Goal: Contribute content: Add original content to the website for others to see

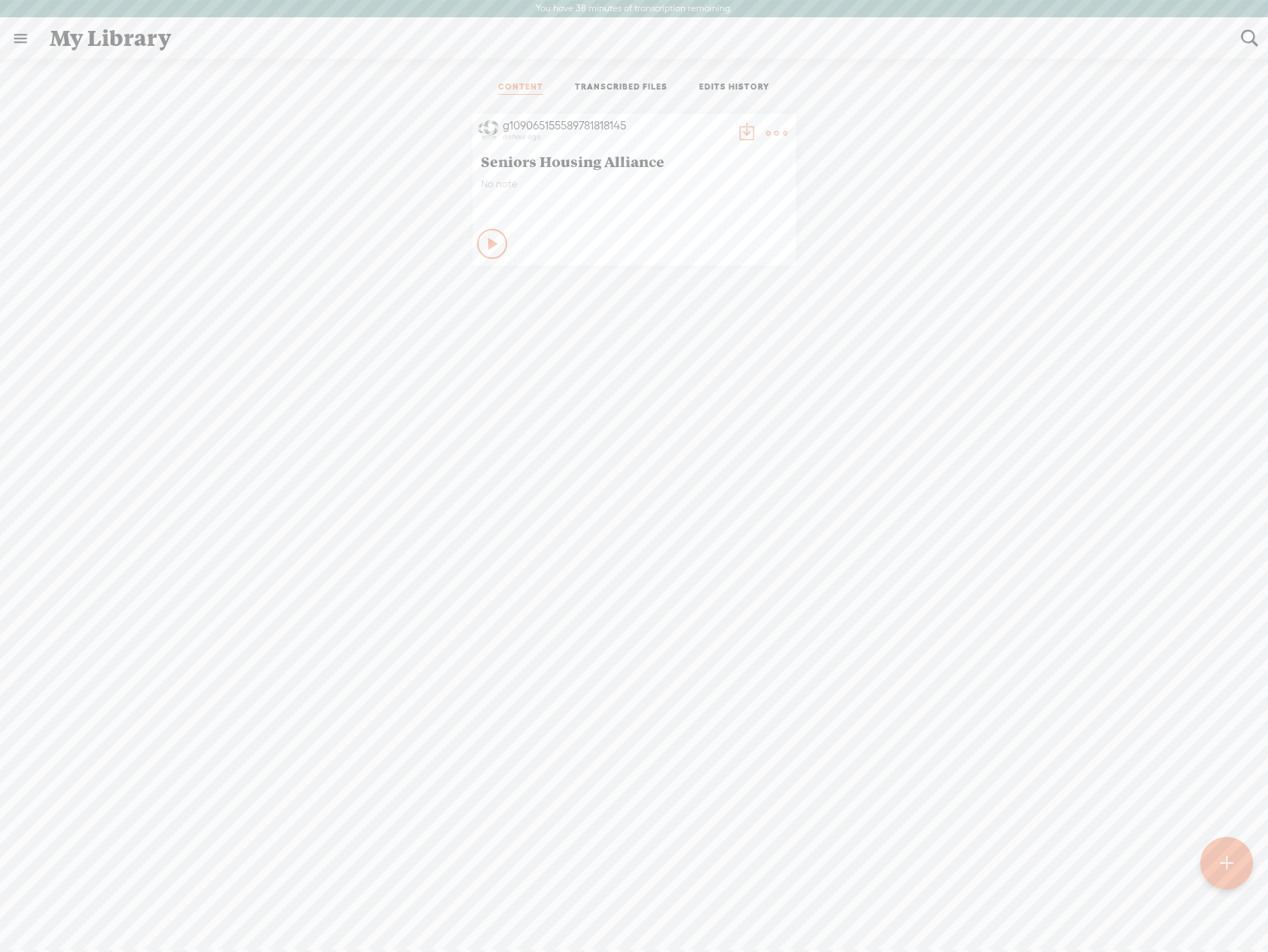
click at [304, 175] on div "g109065155589781818145 an hour ago Seniors Housing Alliance No note Play Content" at bounding box center [634, 189] width 1245 height 167
click at [778, 136] on t at bounding box center [776, 134] width 21 height 21
click at [669, 177] on link "Edit" at bounding box center [702, 183] width 150 height 34
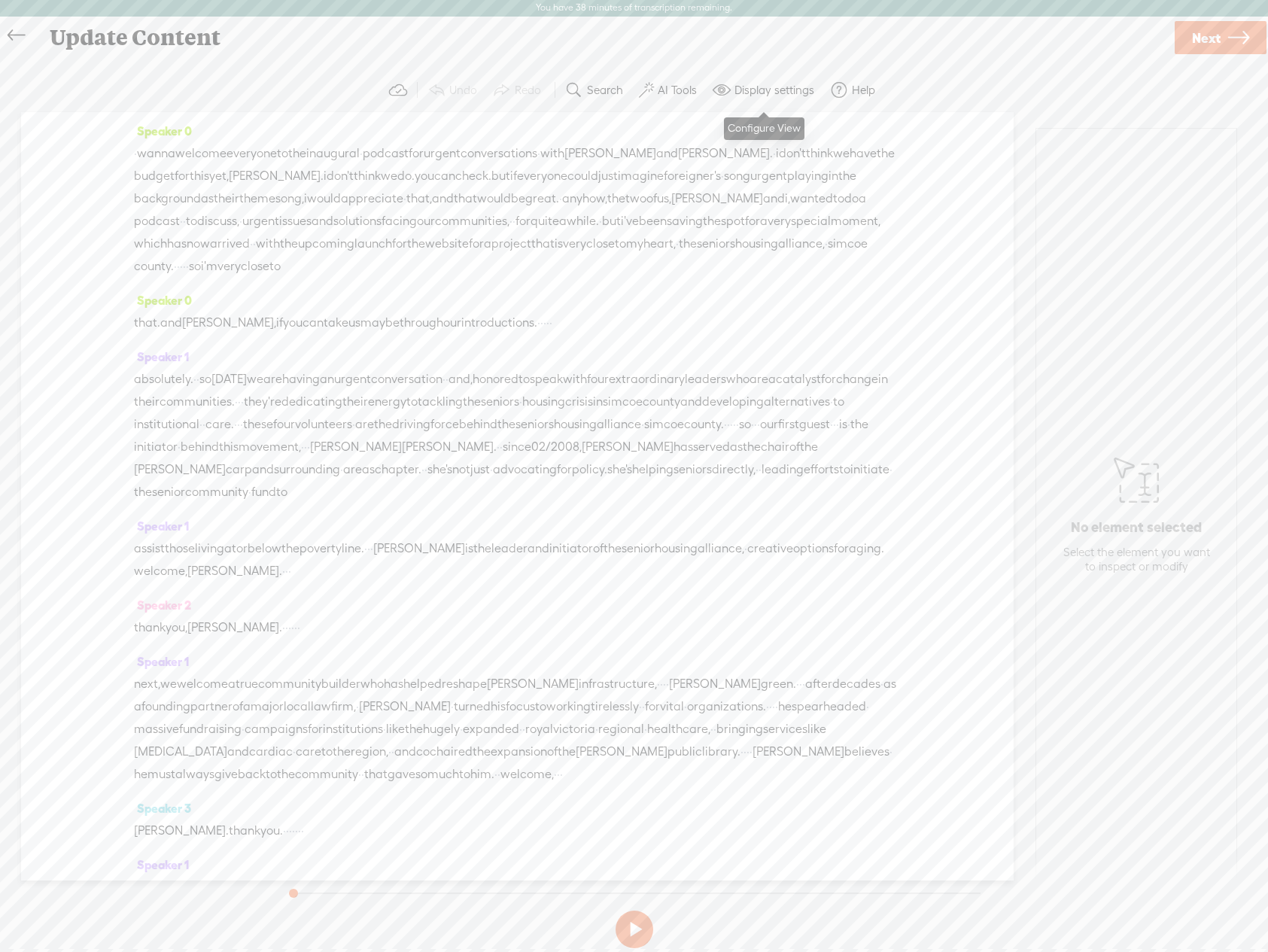
click at [760, 95] on label "Display settings" at bounding box center [774, 90] width 79 height 15
click at [643, 48] on div "Update Content" at bounding box center [605, 37] width 1133 height 39
click at [1199, 44] on span "Next" at bounding box center [1205, 38] width 28 height 38
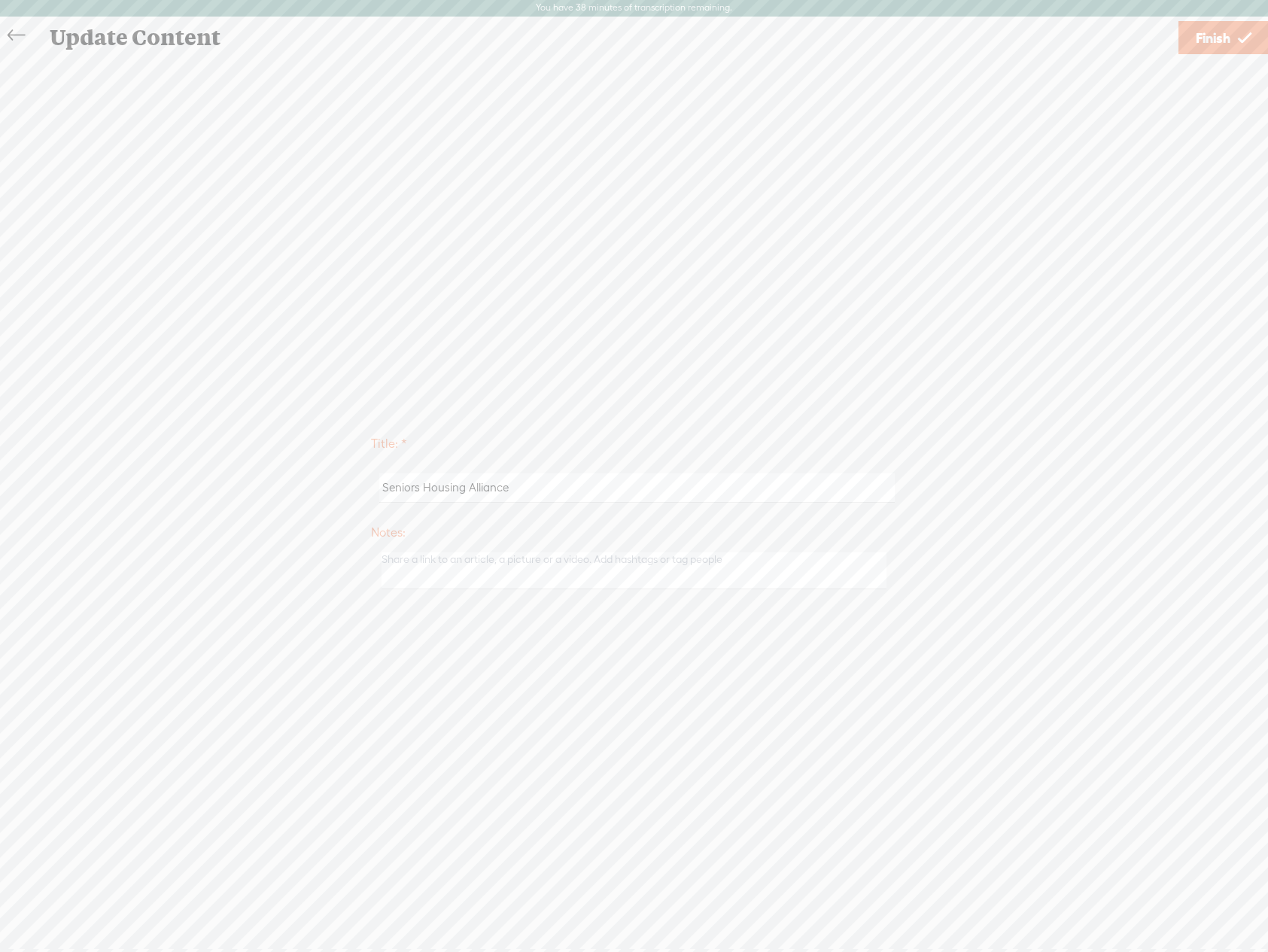
click at [18, 36] on icon at bounding box center [16, 36] width 18 height 34
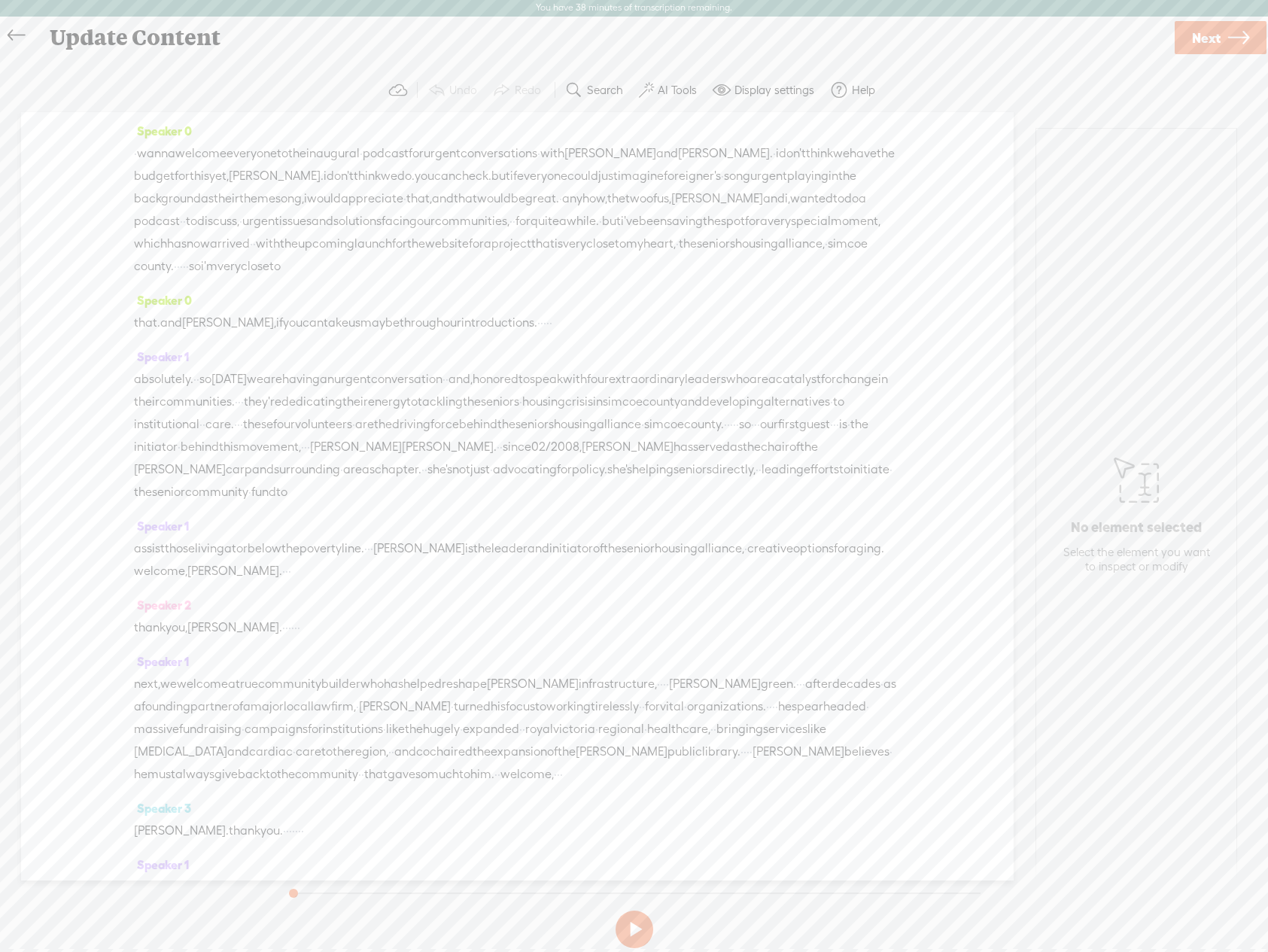
click at [18, 36] on icon at bounding box center [16, 36] width 18 height 34
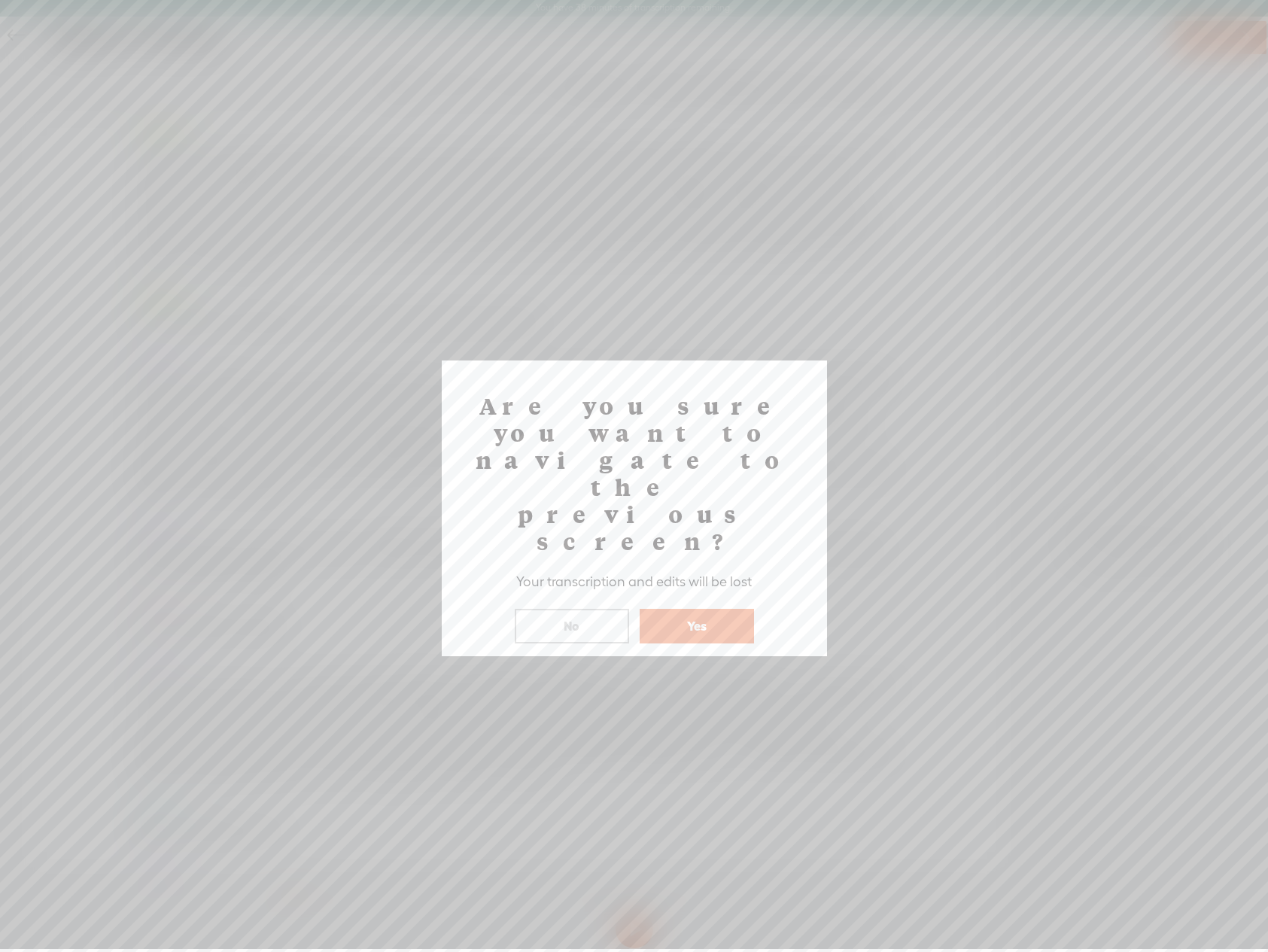
click at [573, 608] on button "No" at bounding box center [572, 625] width 115 height 34
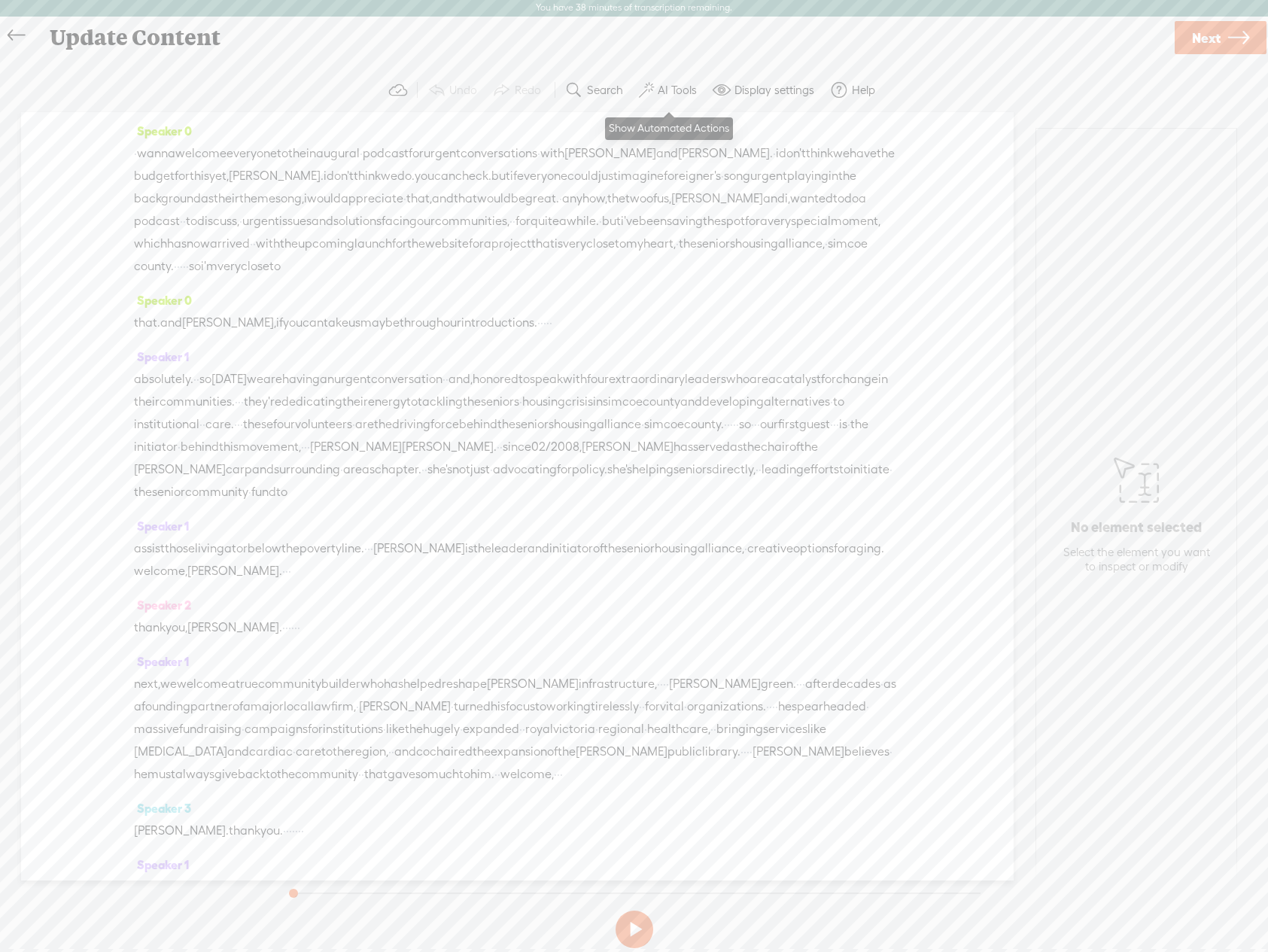
click at [660, 91] on label "AI Tools" at bounding box center [676, 90] width 39 height 15
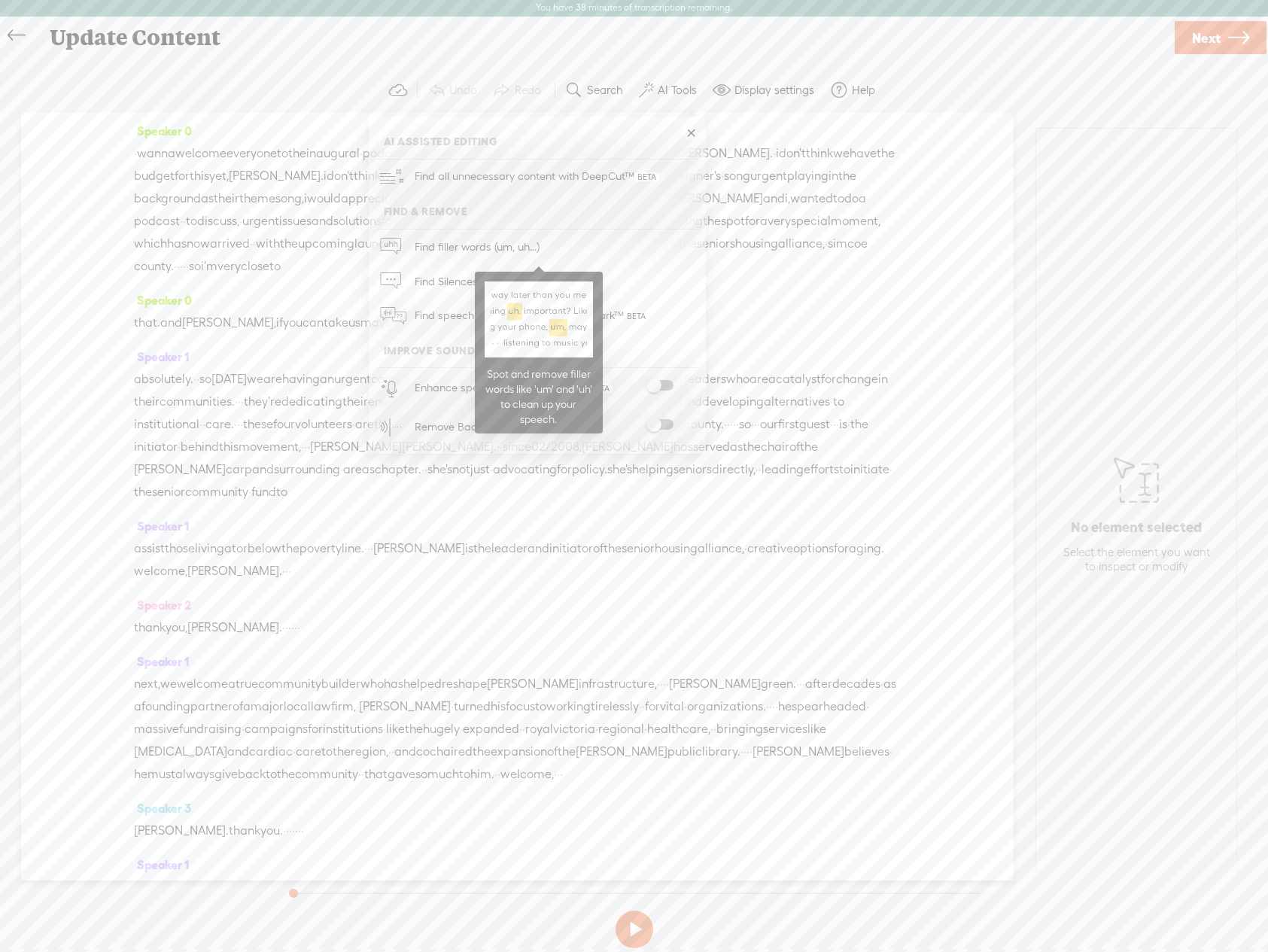
click at [459, 250] on span "Find filler words (um, uh...)" at bounding box center [476, 247] width 135 height 34
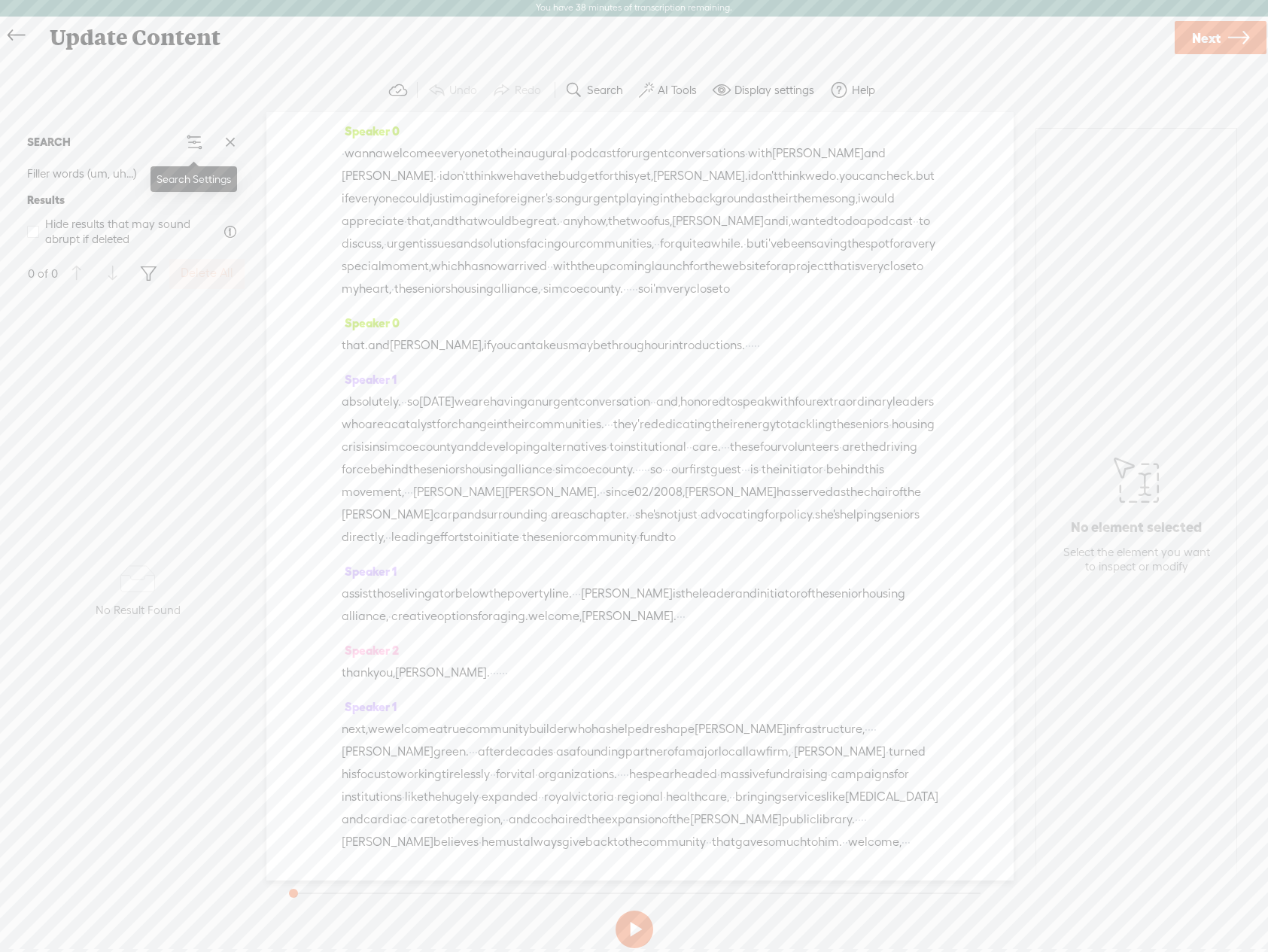
click at [195, 144] on span at bounding box center [194, 142] width 18 height 18
click at [224, 316] on div "No data No Result Found" at bounding box center [138, 592] width 234 height 589
click at [105, 174] on span "Filler words (um, uh...)" at bounding box center [82, 173] width 110 height 27
click at [143, 321] on div "No data No Result Found" at bounding box center [138, 592] width 234 height 589
click at [1173, 96] on section "Undo Redo Search Remove Background Noise AI Tools Configure Magic Sound Enhance…" at bounding box center [634, 90] width 1237 height 44
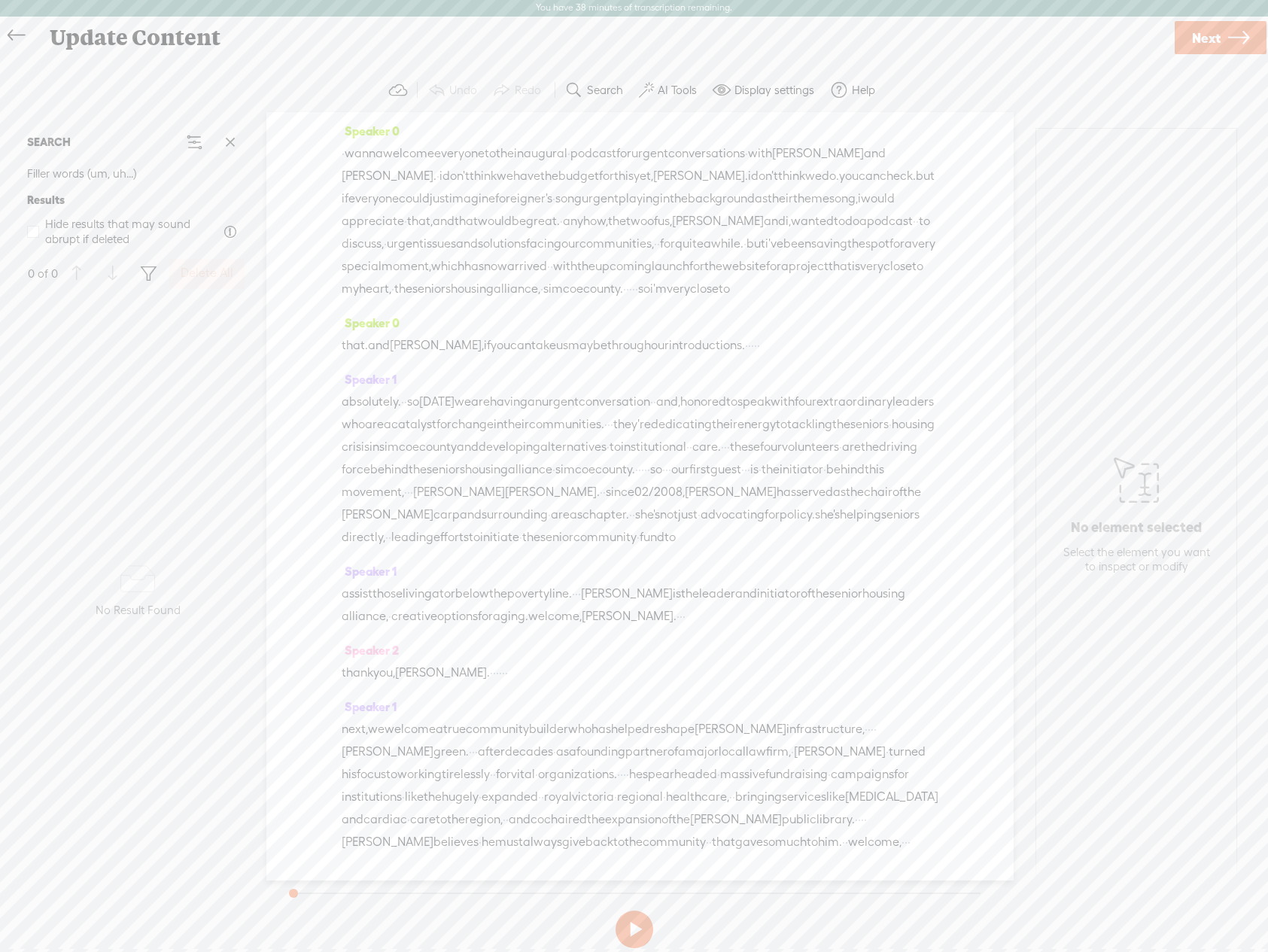
click at [660, 86] on label "AI Tools" at bounding box center [676, 90] width 39 height 15
click at [667, 382] on span at bounding box center [660, 386] width 27 height 11
click at [936, 44] on div "Update Content" at bounding box center [605, 38] width 1133 height 39
click at [1205, 31] on span "Next" at bounding box center [1205, 39] width 28 height 38
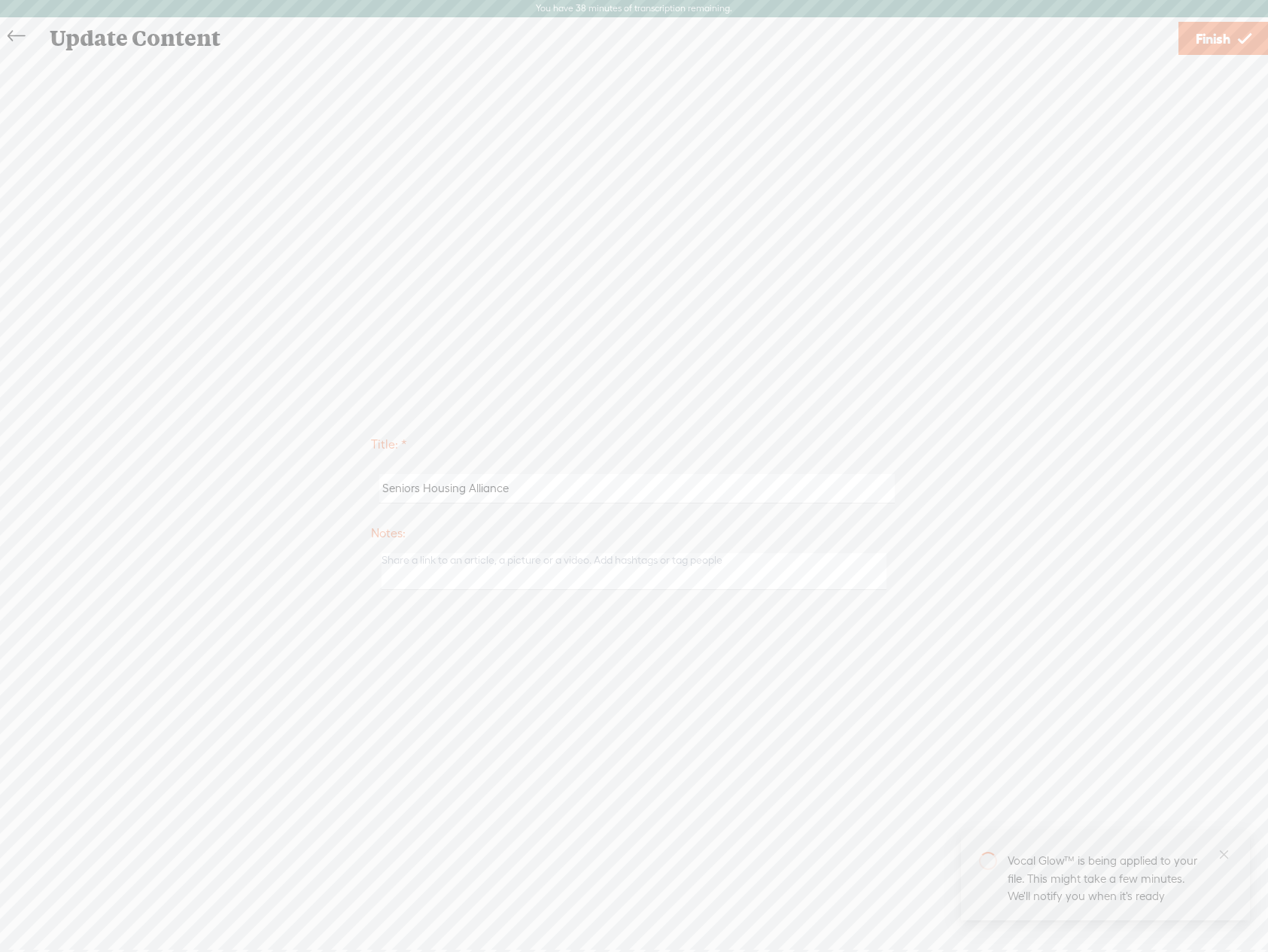
click at [386, 495] on input "Seniors Housing Alliance" at bounding box center [637, 489] width 515 height 29
type input "Urgent Conversations with [PERSON_NAME] and [PERSON_NAME] - and the Seniors Hou…"
click at [1205, 34] on span "Finish" at bounding box center [1212, 39] width 34 height 38
